Goal: Check status: Check status

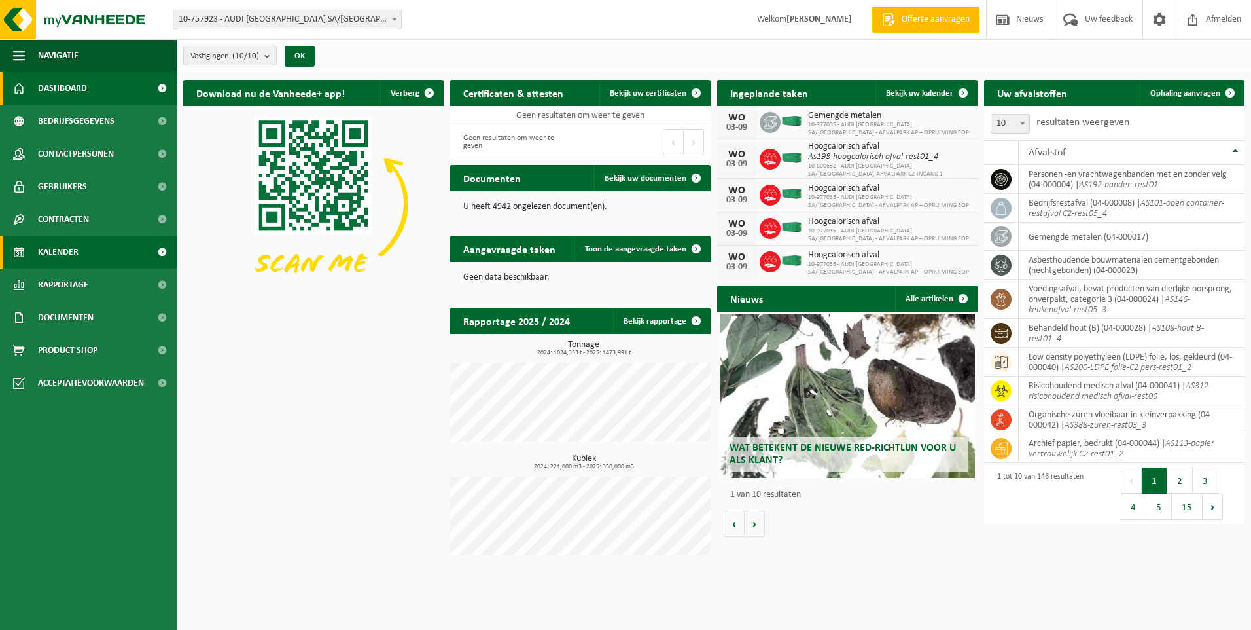
click at [72, 246] on span "Kalender" at bounding box center [58, 252] width 41 height 33
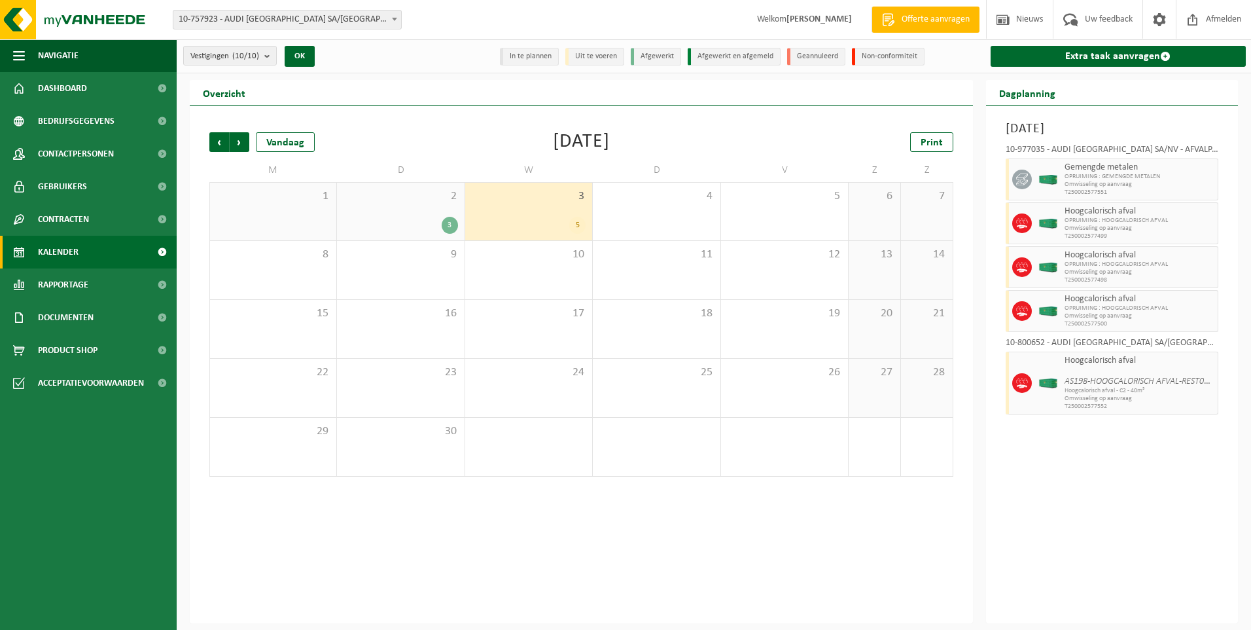
click at [369, 209] on div "2 3" at bounding box center [400, 212] width 127 height 58
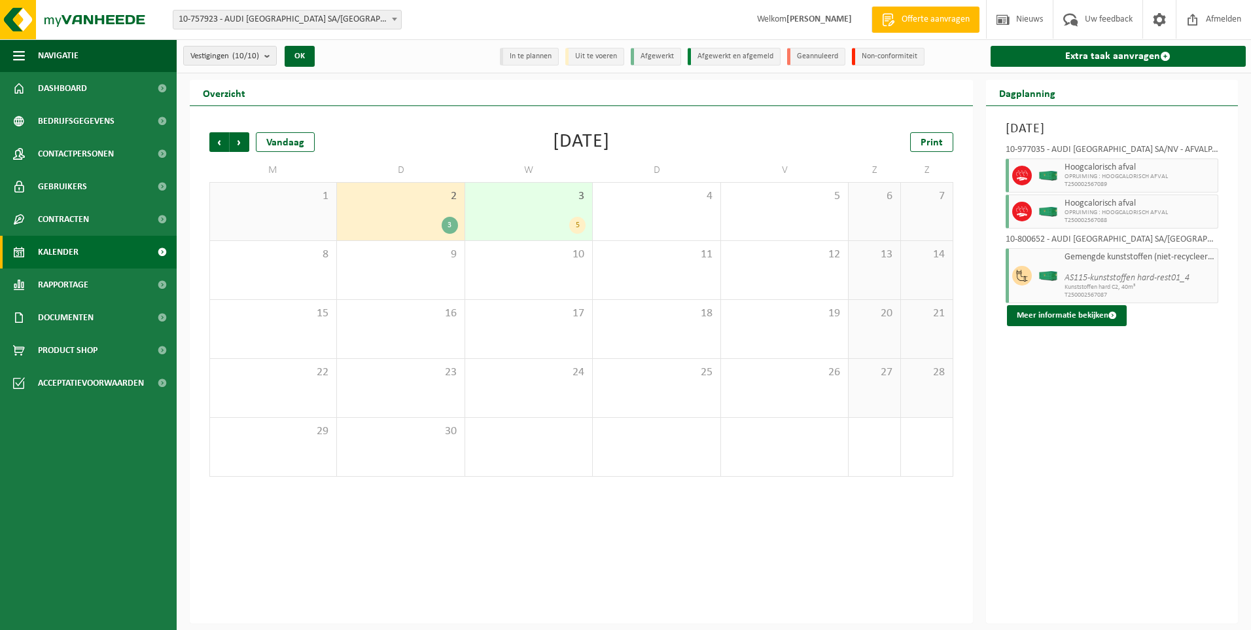
click at [503, 203] on div "3 5" at bounding box center [528, 212] width 127 height 58
